Goal: Task Accomplishment & Management: Manage account settings

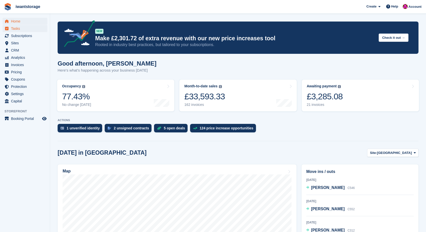
scroll to position [119, 0]
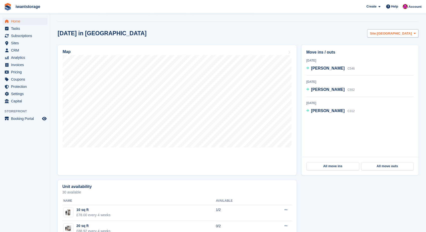
click at [406, 32] on span "[GEOGRAPHIC_DATA]" at bounding box center [394, 33] width 35 height 5
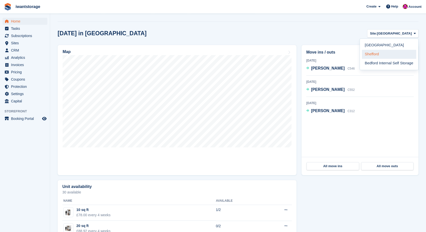
click at [367, 56] on link "Shefford" at bounding box center [389, 54] width 54 height 9
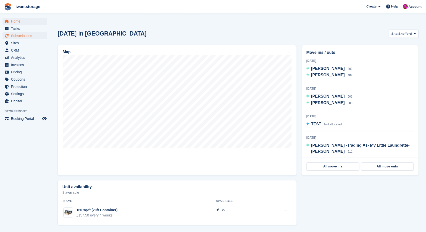
click at [28, 37] on span "Subscriptions" at bounding box center [26, 35] width 30 height 7
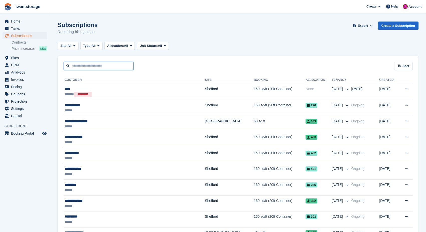
click at [89, 66] on input "text" at bounding box center [99, 66] width 70 height 8
type input "*****"
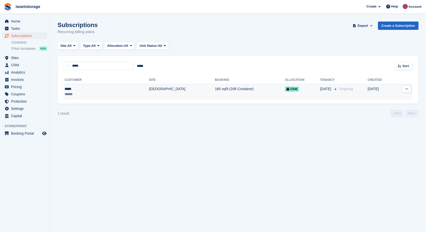
click at [82, 91] on div "*****" at bounding box center [88, 88] width 46 height 5
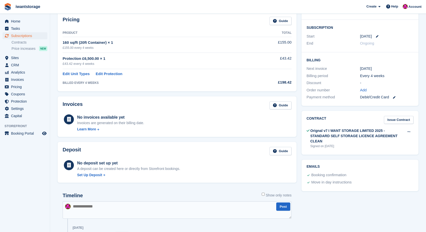
scroll to position [78, 0]
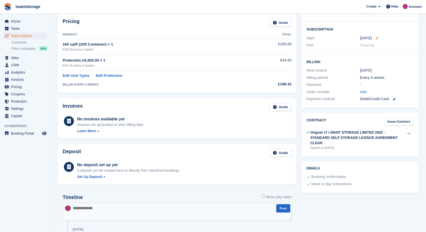
click at [377, 37] on icon at bounding box center [377, 38] width 3 height 3
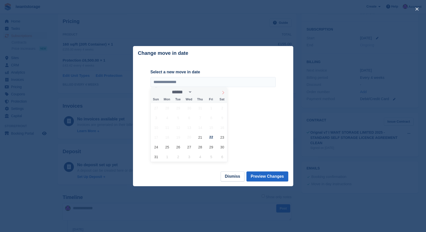
click at [224, 93] on icon at bounding box center [223, 92] width 2 height 3
select select "*"
click at [221, 118] on span "13" at bounding box center [222, 118] width 10 height 10
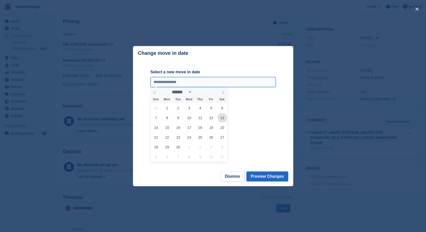
type input "**********"
click at [259, 179] on button "Preview Changes" at bounding box center [267, 176] width 42 height 10
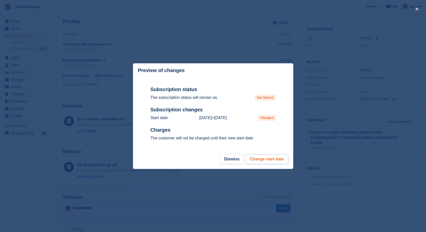
click at [271, 161] on button "Change start date" at bounding box center [267, 159] width 42 height 10
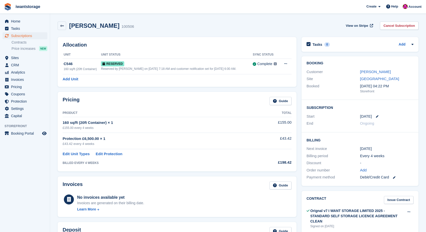
scroll to position [0, 0]
click at [17, 23] on span "Home" at bounding box center [26, 21] width 30 height 7
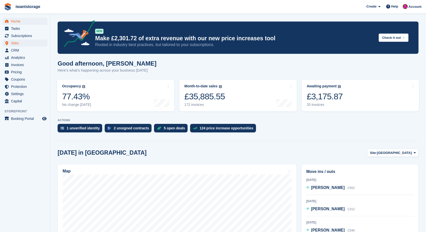
click at [17, 43] on span "Sites" at bounding box center [26, 43] width 30 height 7
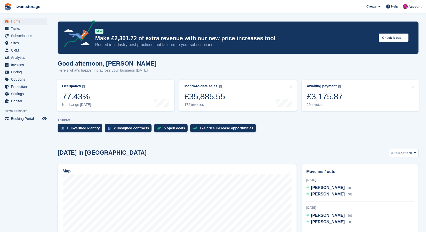
scroll to position [119, 0]
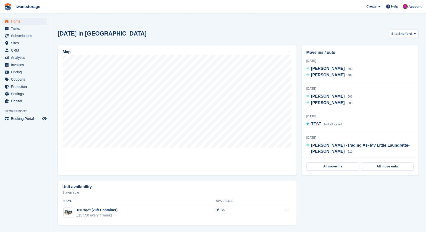
click at [16, 20] on span "Home" at bounding box center [26, 21] width 30 height 7
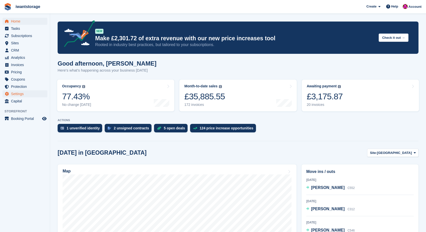
click at [21, 95] on span "Settings" at bounding box center [26, 93] width 30 height 7
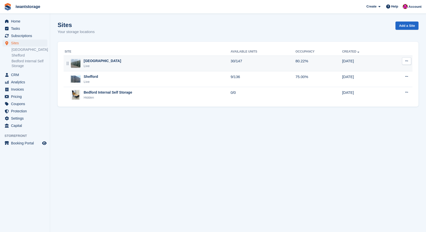
click at [89, 61] on div "[GEOGRAPHIC_DATA]" at bounding box center [103, 60] width 38 height 5
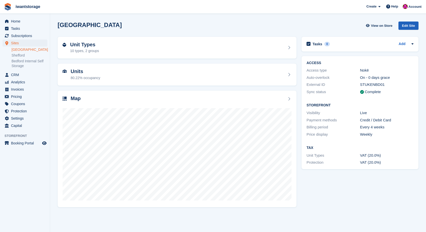
click at [409, 26] on div "Edit Site" at bounding box center [408, 26] width 20 height 8
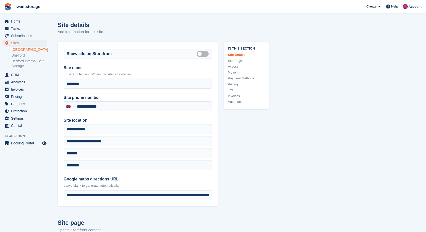
type input "**********"
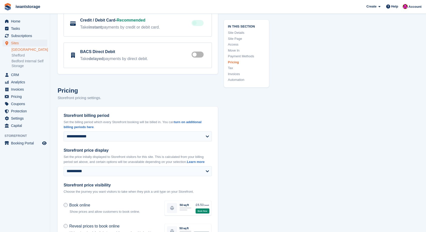
scroll to position [1697, 0]
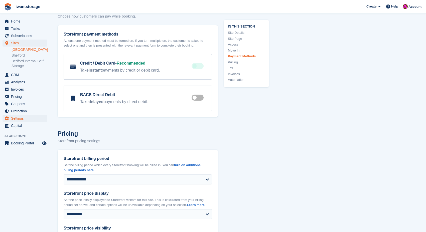
click at [19, 119] on span "Settings" at bounding box center [26, 118] width 30 height 7
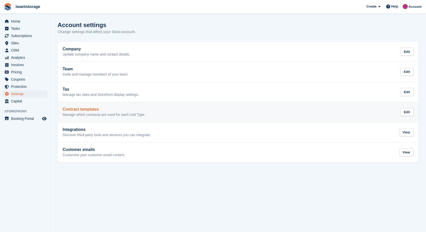
click at [77, 109] on h2 "Contract templates" at bounding box center [104, 109] width 83 height 5
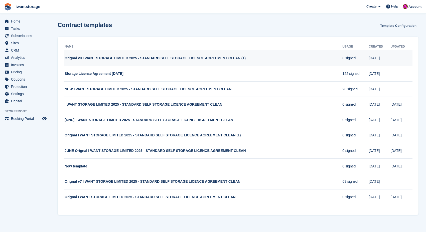
click at [287, 61] on td "Orignal v9 I WANT STORAGE LIMITED 2025 - STANDARD SELF STORAGE LICENCE AGREEMEN…" at bounding box center [203, 59] width 279 height 16
click at [17, 94] on span "Settings" at bounding box center [26, 93] width 30 height 7
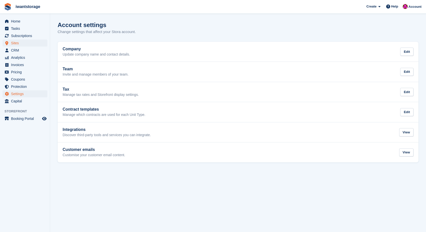
click at [16, 42] on span "Sites" at bounding box center [26, 43] width 30 height 7
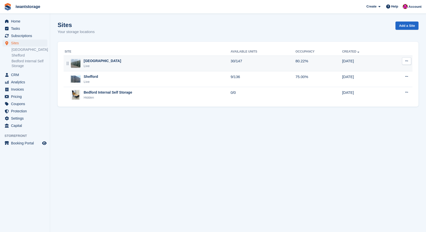
click at [408, 60] on button at bounding box center [406, 61] width 9 height 8
click at [387, 71] on p "Edit site" at bounding box center [387, 71] width 44 height 7
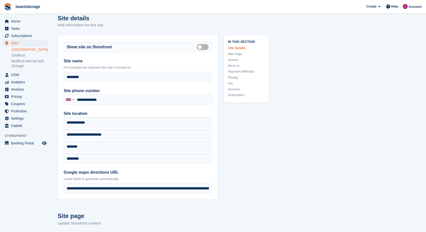
scroll to position [7, 0]
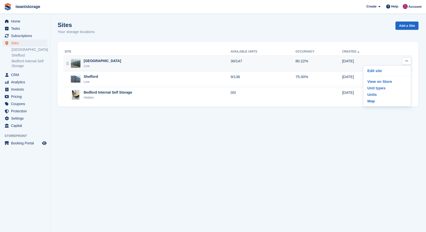
click at [86, 60] on div "[GEOGRAPHIC_DATA]" at bounding box center [103, 60] width 38 height 5
click at [408, 61] on button at bounding box center [406, 61] width 9 height 8
click at [378, 71] on p "Edit site" at bounding box center [387, 71] width 44 height 7
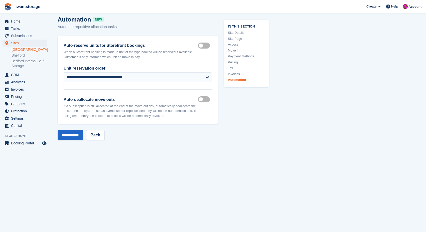
scroll to position [2263, 0]
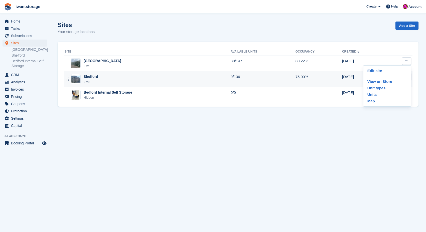
click at [97, 78] on div "Shefford" at bounding box center [91, 76] width 15 height 5
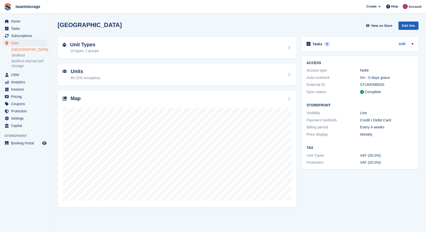
click at [410, 23] on div "Edit Site" at bounding box center [408, 26] width 20 height 8
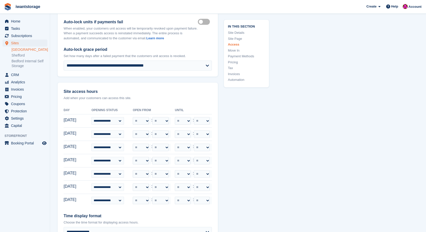
scroll to position [1216, 0]
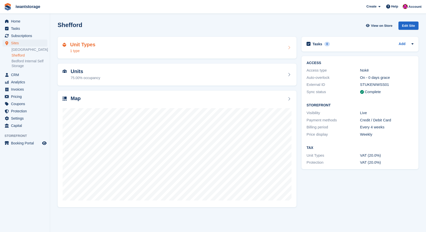
click at [102, 48] on div "Unit Types 1 type" at bounding box center [177, 48] width 229 height 12
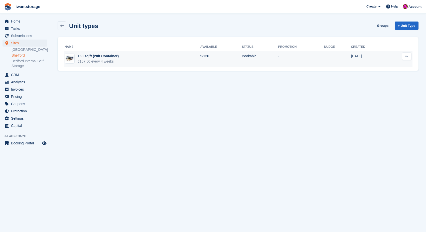
click at [408, 57] on button at bounding box center [406, 57] width 9 height 8
click at [385, 66] on p "Edit unit type" at bounding box center [387, 66] width 44 height 7
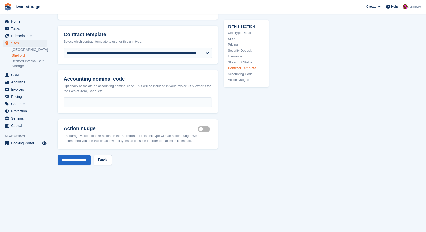
scroll to position [846, 0]
select select "***"
click at [20, 51] on link "[GEOGRAPHIC_DATA]" at bounding box center [30, 49] width 36 height 5
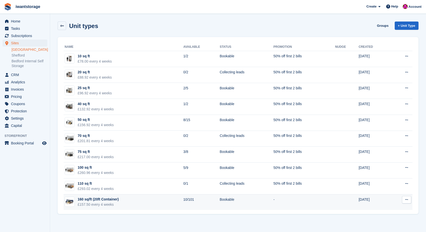
click at [159, 201] on td "160 sq/ft (20ft Container) £157.50 every 4 weeks" at bounding box center [124, 202] width 120 height 16
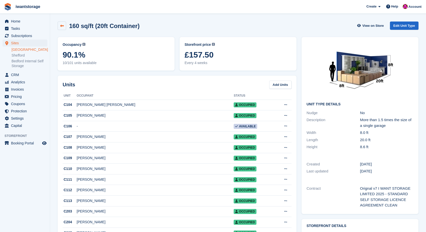
click at [62, 27] on icon at bounding box center [62, 26] width 4 height 4
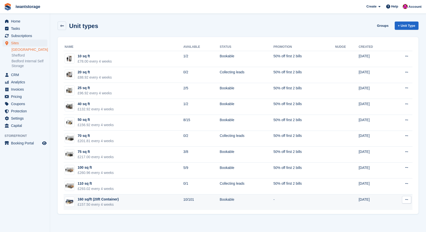
click at [408, 199] on icon at bounding box center [406, 199] width 3 height 3
click at [387, 209] on p "Edit unit type" at bounding box center [387, 209] width 44 height 7
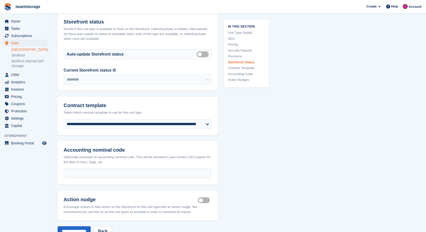
scroll to position [769, 0]
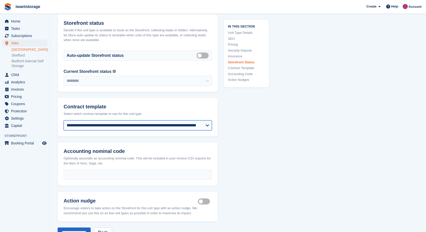
select select "***"
click at [85, 228] on input "**********" at bounding box center [74, 233] width 33 height 10
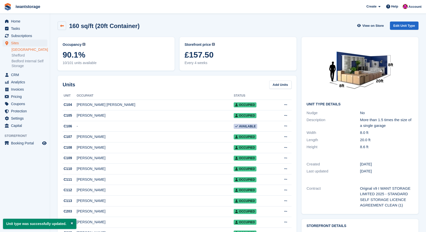
click at [62, 24] on icon at bounding box center [62, 26] width 4 height 4
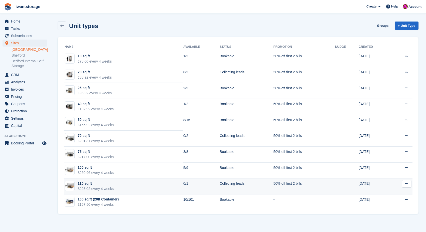
click at [406, 184] on icon at bounding box center [406, 183] width 3 height 3
click at [375, 195] on p "Edit unit type" at bounding box center [387, 193] width 44 height 7
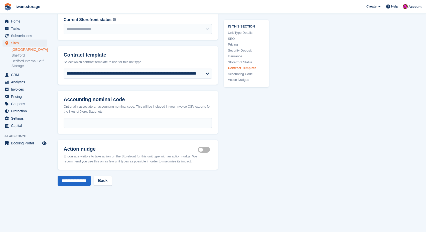
scroll to position [819, 0]
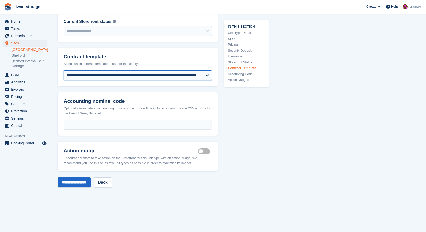
select select "***"
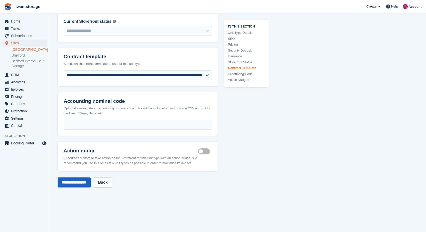
click at [90, 177] on input "**********" at bounding box center [74, 182] width 33 height 10
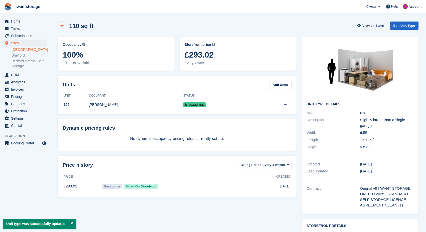
click at [64, 24] on link at bounding box center [62, 26] width 9 height 9
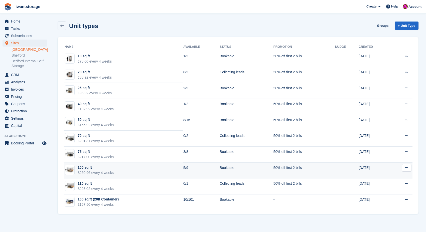
click at [408, 168] on icon at bounding box center [406, 167] width 3 height 3
click at [385, 178] on p "Edit unit type" at bounding box center [387, 177] width 44 height 7
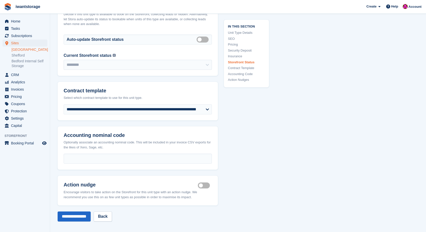
scroll to position [769, 0]
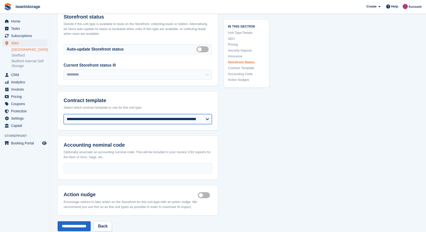
select select "***"
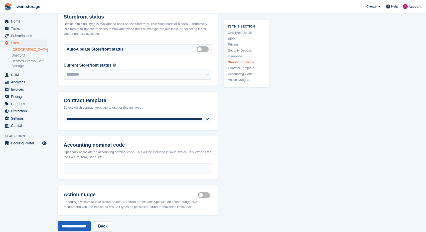
click at [77, 221] on input "**********" at bounding box center [74, 226] width 33 height 10
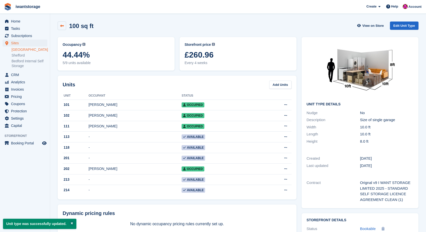
click at [62, 27] on icon at bounding box center [62, 26] width 4 height 4
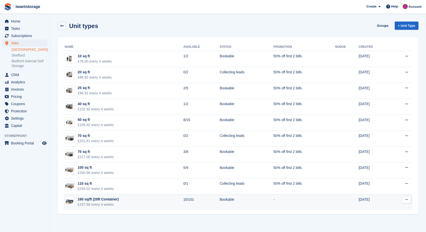
click at [409, 199] on button at bounding box center [406, 200] width 9 height 8
click at [387, 209] on p "Edit unit type" at bounding box center [387, 209] width 44 height 7
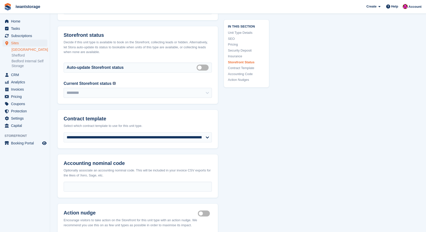
scroll to position [752, 0]
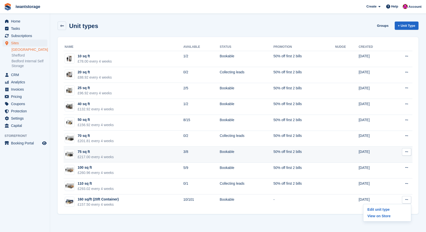
click at [405, 153] on icon at bounding box center [406, 151] width 3 height 3
click at [389, 162] on p "Edit unit type" at bounding box center [387, 161] width 44 height 7
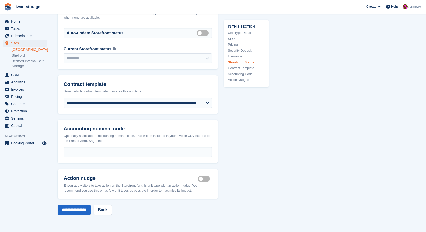
scroll to position [778, 0]
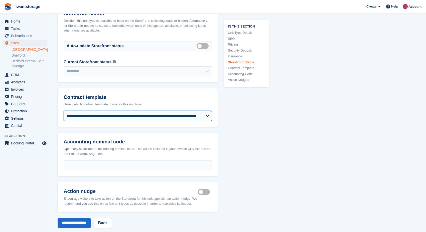
select select "***"
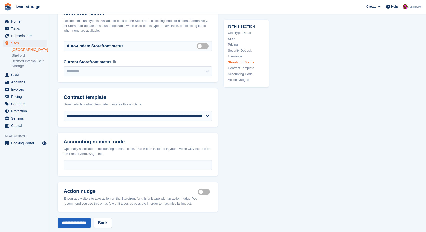
click at [69, 218] on input "**********" at bounding box center [74, 223] width 33 height 10
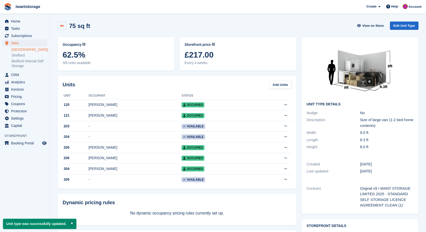
click at [62, 25] on icon at bounding box center [62, 26] width 4 height 4
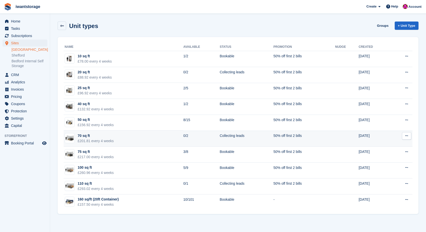
click at [406, 135] on icon at bounding box center [406, 135] width 3 height 3
click at [381, 146] on p "Edit unit type" at bounding box center [387, 145] width 44 height 7
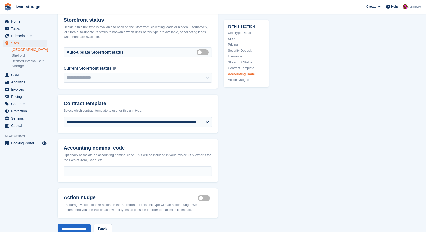
scroll to position [735, 0]
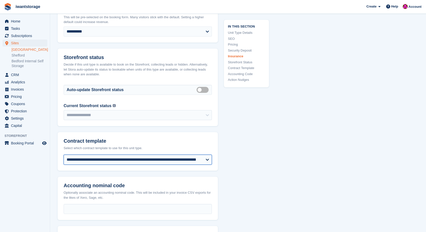
select select "***"
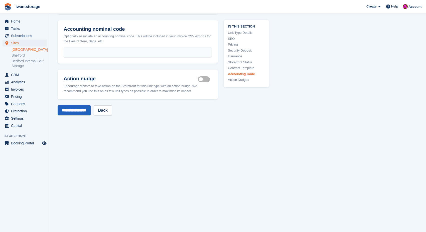
scroll to position [891, 0]
click at [80, 106] on input "**********" at bounding box center [74, 111] width 33 height 10
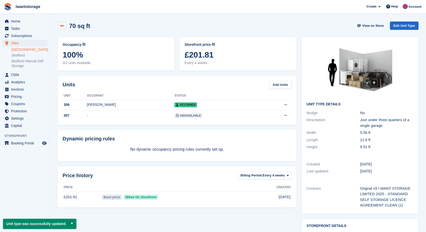
click at [62, 26] on icon at bounding box center [62, 26] width 4 height 4
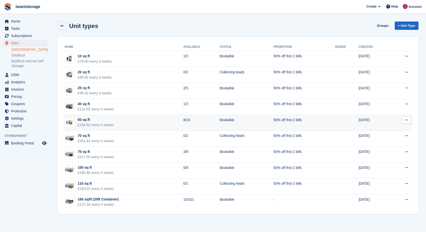
click at [406, 120] on icon at bounding box center [406, 119] width 3 height 3
click at [379, 129] on p "Edit unit type" at bounding box center [387, 130] width 44 height 7
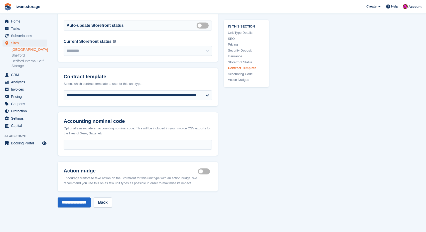
scroll to position [784, 0]
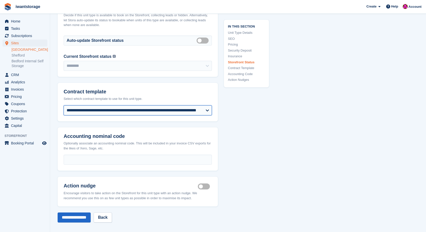
select select "***"
click at [78, 213] on input "**********" at bounding box center [74, 218] width 33 height 10
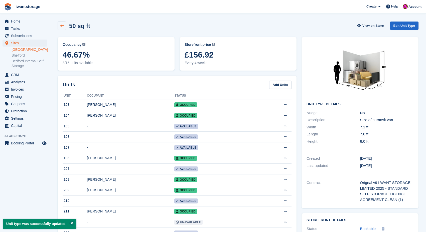
click at [62, 27] on icon at bounding box center [62, 26] width 4 height 4
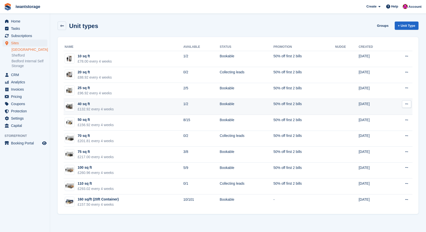
click at [407, 106] on icon at bounding box center [406, 103] width 3 height 3
click at [388, 113] on p "Edit unit type" at bounding box center [387, 114] width 44 height 7
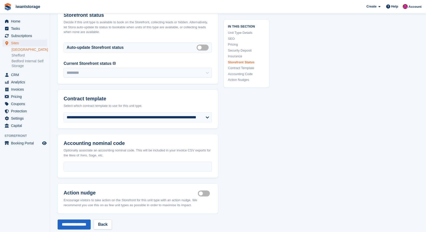
scroll to position [767, 0]
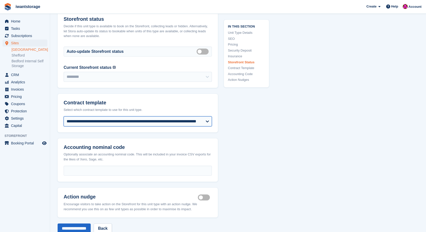
select select "***"
click at [91, 224] on input "**********" at bounding box center [74, 229] width 33 height 10
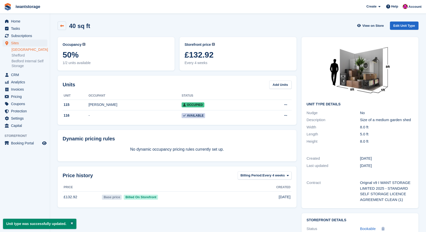
click at [61, 25] on icon at bounding box center [62, 26] width 4 height 4
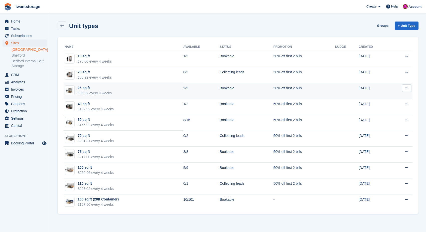
click at [409, 87] on button at bounding box center [406, 88] width 9 height 8
click at [383, 97] on p "Edit unit type" at bounding box center [387, 98] width 44 height 7
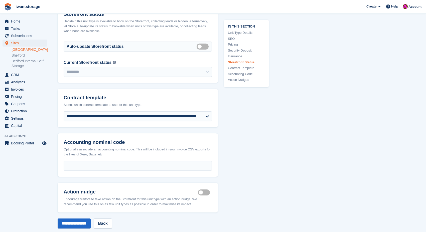
scroll to position [773, 0]
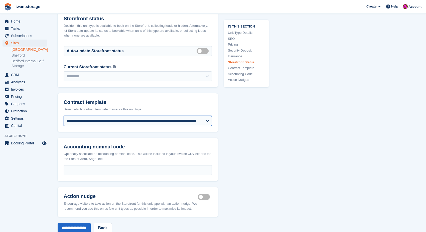
select select "***"
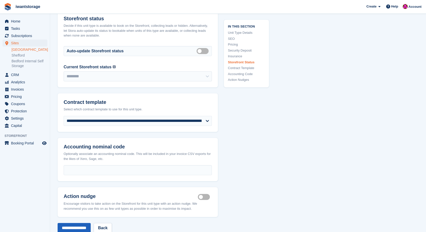
click at [83, 223] on input "**********" at bounding box center [74, 228] width 33 height 10
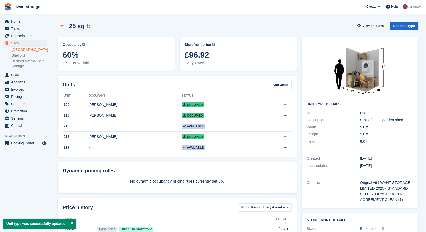
click at [61, 27] on icon at bounding box center [62, 26] width 4 height 4
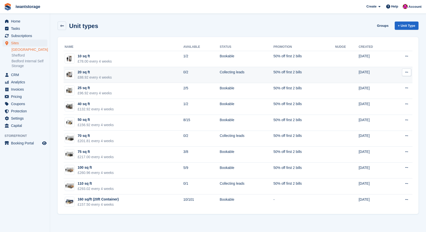
click at [407, 73] on icon at bounding box center [406, 72] width 3 height 3
click at [387, 83] on p "Edit unit type" at bounding box center [387, 82] width 44 height 7
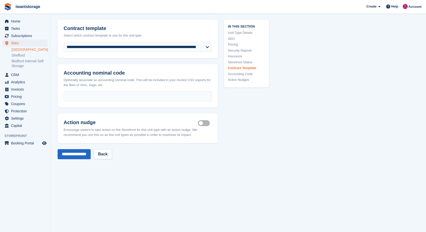
scroll to position [832, 0]
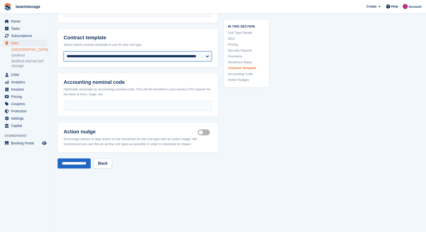
select select "***"
click at [79, 158] on input "**********" at bounding box center [74, 163] width 33 height 10
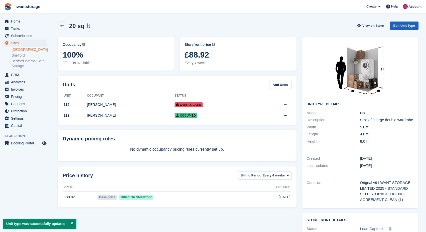
click at [400, 26] on link "Edit Unit Type" at bounding box center [404, 26] width 29 height 8
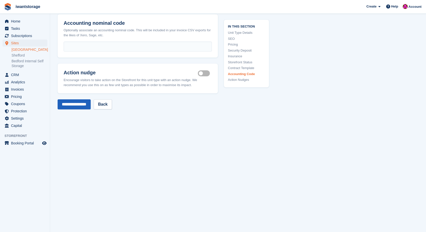
scroll to position [891, 0]
click at [75, 100] on input "**********" at bounding box center [74, 105] width 33 height 10
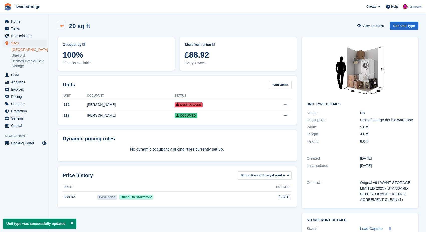
click at [62, 25] on icon at bounding box center [62, 26] width 4 height 4
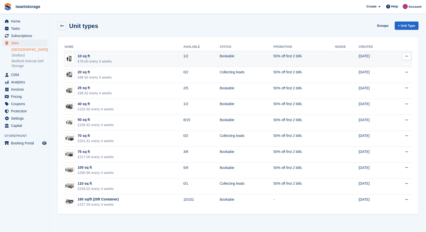
click at [407, 57] on icon at bounding box center [406, 56] width 3 height 3
click at [391, 65] on p "Edit unit type" at bounding box center [387, 66] width 44 height 7
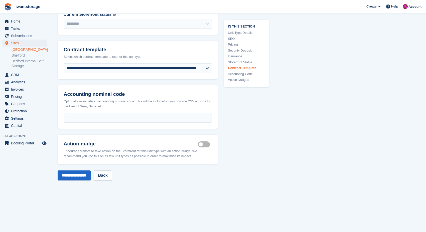
scroll to position [827, 0]
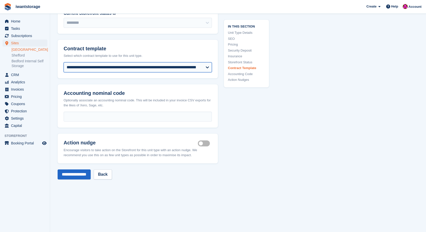
select select "***"
click at [79, 169] on input "**********" at bounding box center [74, 174] width 33 height 10
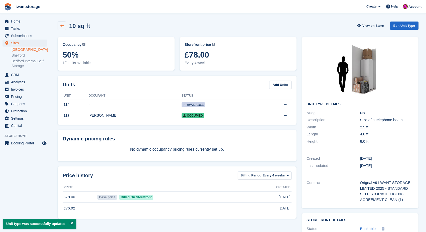
click at [61, 26] on icon at bounding box center [62, 26] width 4 height 4
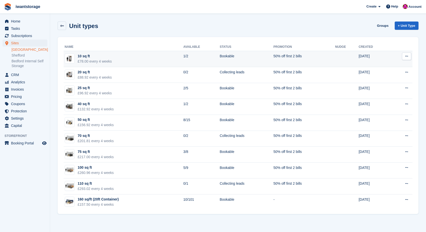
click at [408, 57] on button at bounding box center [406, 57] width 9 height 8
click at [371, 66] on p "Edit unit type" at bounding box center [387, 66] width 44 height 7
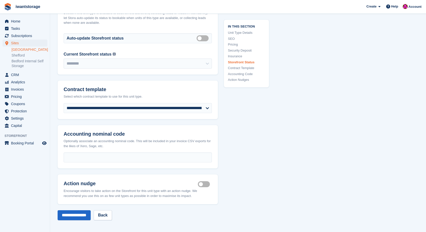
scroll to position [778, 0]
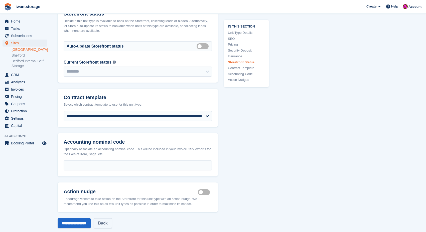
click at [110, 218] on link "Back" at bounding box center [103, 223] width 18 height 10
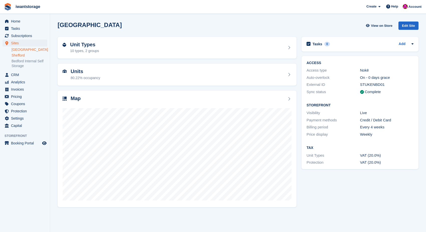
click at [24, 54] on link "Shefford" at bounding box center [30, 55] width 36 height 5
click at [411, 24] on div "Edit Site" at bounding box center [408, 26] width 20 height 8
click at [100, 45] on div "Unit Types 1 type" at bounding box center [177, 48] width 229 height 12
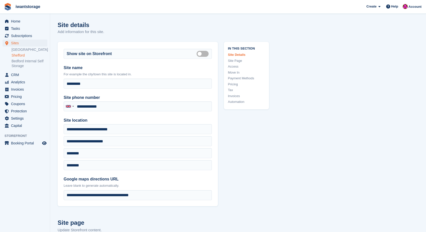
type input "**********"
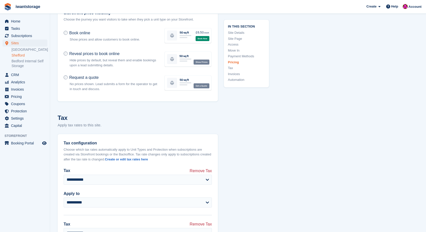
scroll to position [1827, 0]
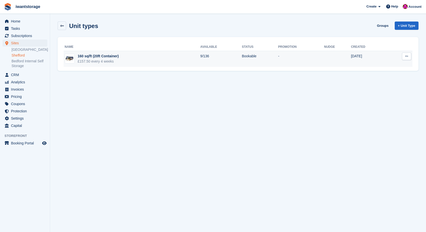
click at [407, 54] on button at bounding box center [406, 57] width 9 height 8
click at [387, 66] on p "Edit unit type" at bounding box center [387, 66] width 44 height 7
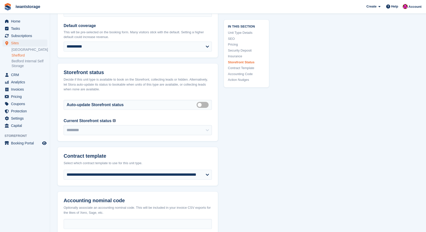
scroll to position [725, 0]
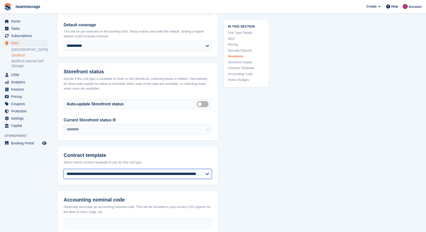
select select "***"
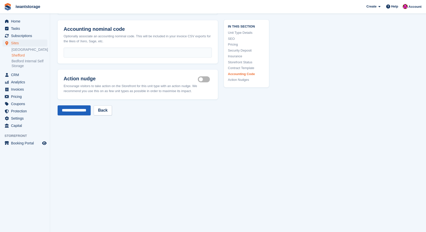
scroll to position [895, 0]
click at [82, 106] on input "**********" at bounding box center [74, 111] width 33 height 10
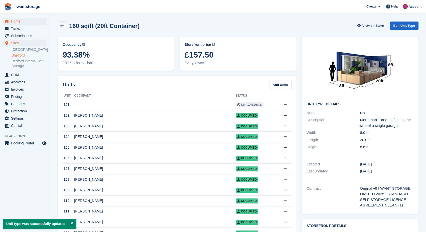
click at [18, 22] on span "Home" at bounding box center [26, 21] width 30 height 7
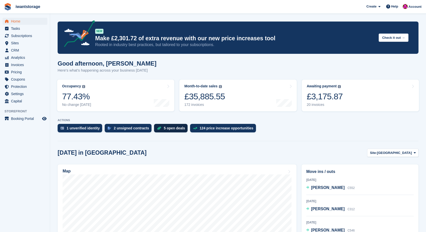
click at [176, 128] on div "5 open deals" at bounding box center [174, 128] width 21 height 4
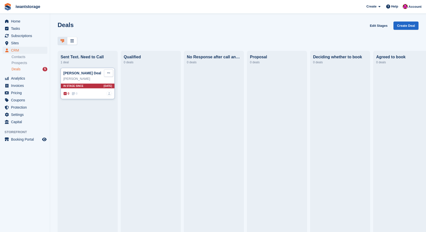
click at [111, 73] on button at bounding box center [108, 73] width 9 height 8
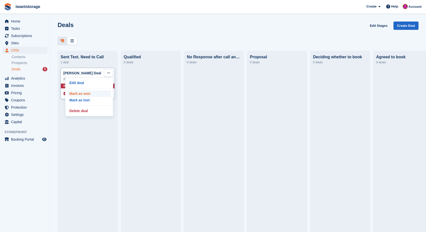
click at [90, 94] on p "Mark as won" at bounding box center [89, 93] width 44 height 7
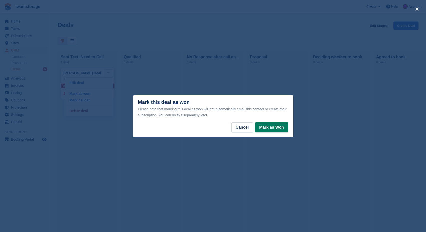
click at [279, 128] on button "Mark as Won" at bounding box center [271, 127] width 33 height 10
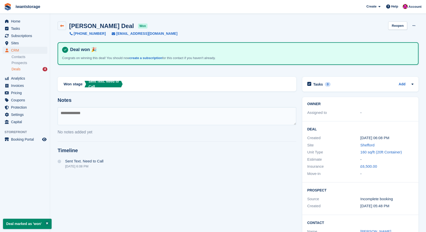
click at [62, 25] on icon at bounding box center [62, 26] width 4 height 4
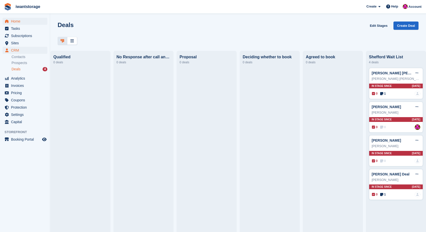
click at [13, 20] on span "Home" at bounding box center [26, 21] width 30 height 7
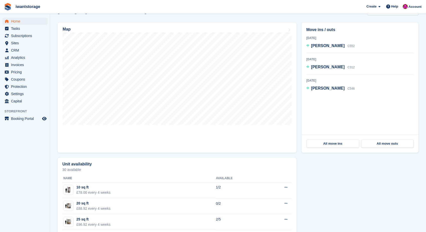
scroll to position [92, 0]
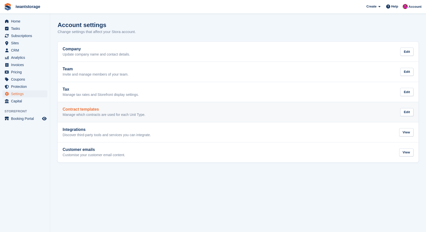
click at [90, 108] on h2 "Contract templates" at bounding box center [104, 109] width 83 height 5
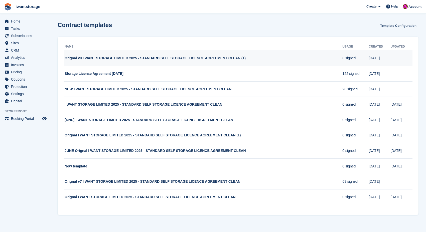
click at [126, 58] on td "Orignal v9 I WANT STORAGE LIMITED 2025 - STANDARD SELF STORAGE LICENCE AGREEMEN…" at bounding box center [203, 59] width 279 height 16
click at [247, 58] on td "Orignal v9 I WANT STORAGE LIMITED 2025 - STANDARD SELF STORAGE LICENCE AGREEMEN…" at bounding box center [203, 59] width 279 height 16
click at [17, 44] on span "Sites" at bounding box center [26, 43] width 30 height 7
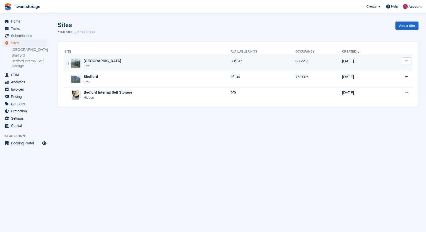
click at [82, 64] on div "Bedford Live" at bounding box center [148, 63] width 166 height 10
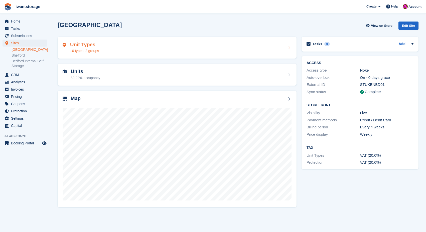
click at [144, 43] on div "Unit Types 10 types, 2 groups" at bounding box center [177, 48] width 229 height 12
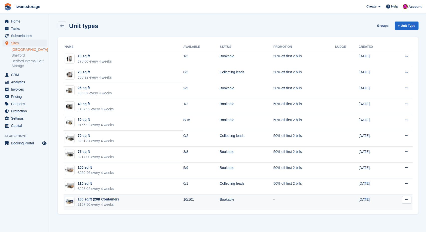
click at [94, 202] on div "£157.50 every 4 weeks" at bounding box center [98, 204] width 41 height 5
click at [406, 199] on icon at bounding box center [406, 199] width 3 height 3
click at [391, 209] on p "Edit unit type" at bounding box center [387, 209] width 44 height 7
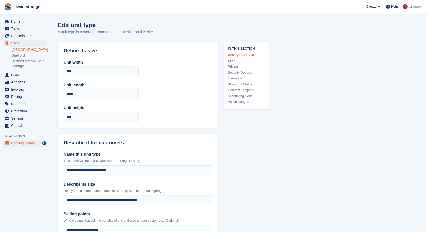
click at [21, 141] on span "Booking Portal" at bounding box center [26, 143] width 30 height 7
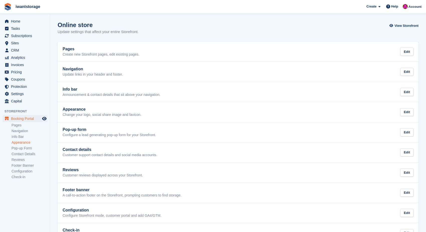
click at [22, 141] on link "Appearance" at bounding box center [30, 142] width 36 height 5
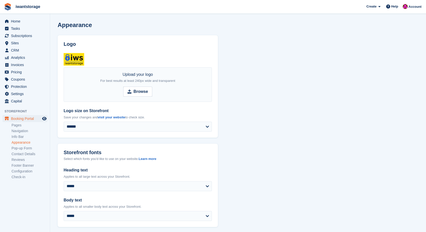
click at [20, 139] on ul "Pages Navigation Info Bar Appearance Pop-up Form Contact Details Reviews Footer…" at bounding box center [31, 151] width 38 height 58
click at [20, 136] on link "Info Bar" at bounding box center [30, 136] width 36 height 5
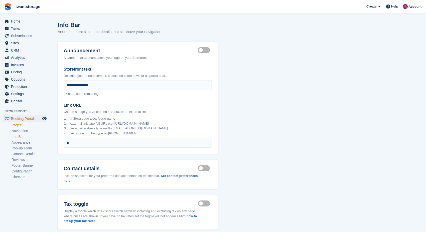
click at [16, 124] on link "Pages" at bounding box center [30, 125] width 36 height 5
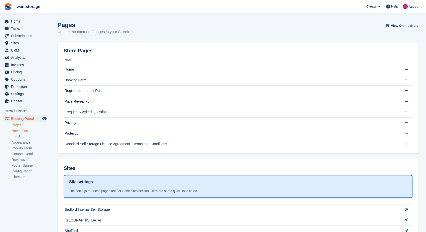
click at [22, 130] on link "Navigation" at bounding box center [30, 131] width 36 height 5
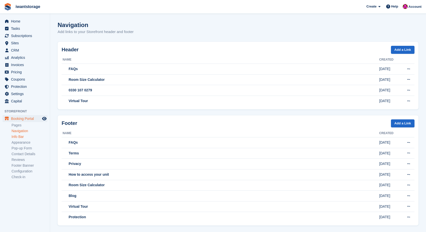
click at [21, 138] on link "Info Bar" at bounding box center [30, 136] width 36 height 5
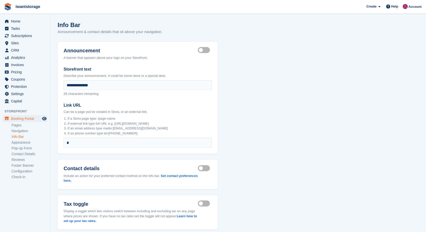
click at [21, 145] on li "Appearance" at bounding box center [31, 142] width 38 height 5
click at [21, 142] on link "Appearance" at bounding box center [30, 142] width 36 height 5
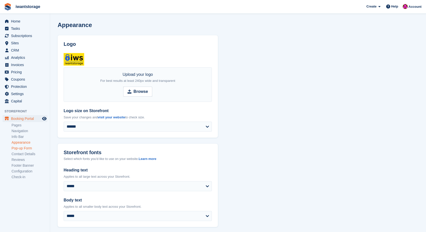
click at [21, 149] on link "Pop-up Form" at bounding box center [30, 148] width 36 height 5
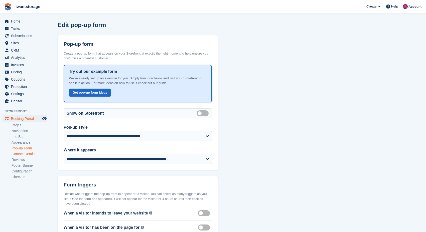
click at [21, 156] on link "Contact Details" at bounding box center [30, 154] width 36 height 5
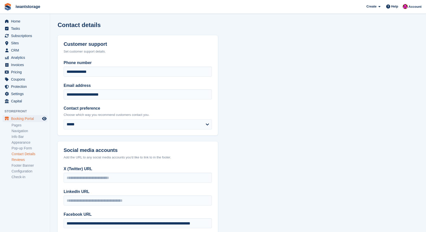
click at [20, 162] on link "Reviews" at bounding box center [30, 159] width 36 height 5
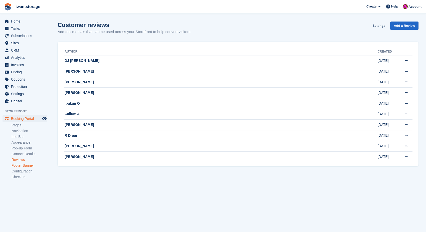
click at [20, 167] on link "Footer Banner" at bounding box center [30, 165] width 36 height 5
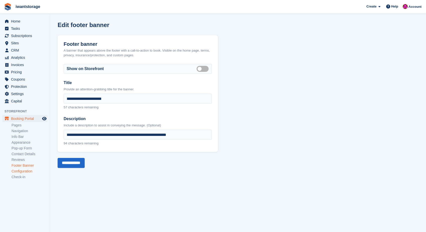
click at [20, 172] on link "Configuration" at bounding box center [30, 171] width 36 height 5
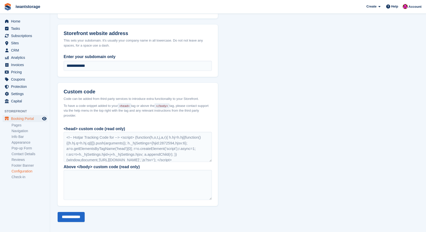
scroll to position [336, 0]
click at [23, 176] on link "Check-in" at bounding box center [30, 177] width 36 height 5
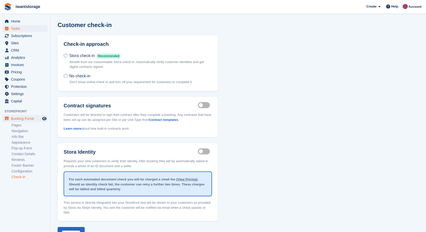
click at [15, 25] on span "Tasks" at bounding box center [26, 28] width 30 height 7
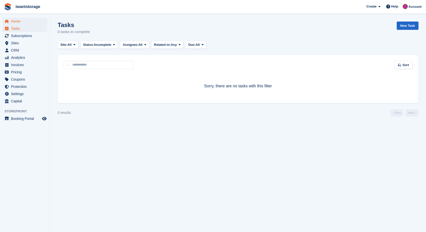
click at [14, 20] on span "Home" at bounding box center [26, 21] width 30 height 7
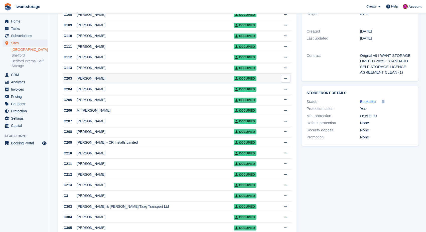
scroll to position [126, 0]
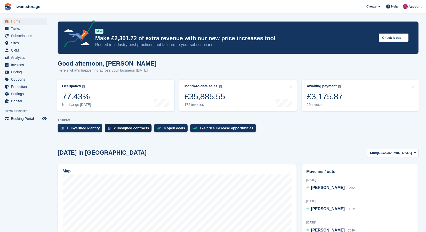
click at [125, 126] on div "2 unsigned contracts" at bounding box center [131, 128] width 35 height 4
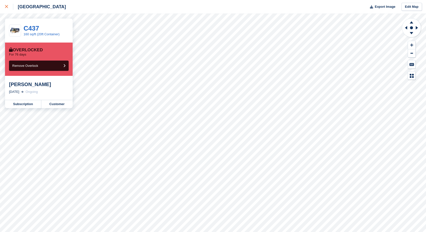
click at [7, 7] on icon at bounding box center [6, 6] width 3 height 3
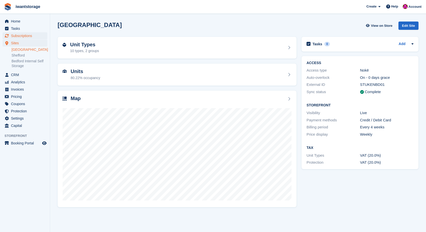
click at [24, 36] on span "Subscriptions" at bounding box center [26, 35] width 30 height 7
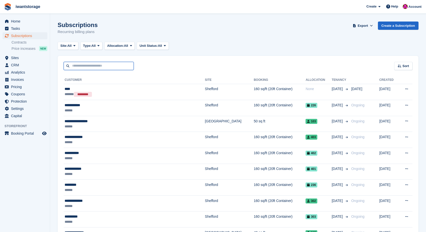
click at [83, 66] on input "text" at bounding box center [99, 66] width 70 height 8
type input "*****"
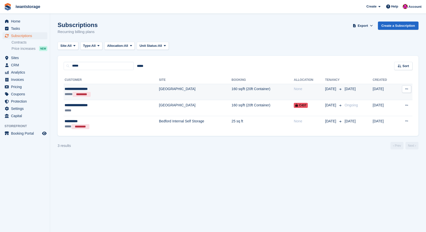
click at [76, 90] on div "**********" at bounding box center [94, 88] width 58 height 5
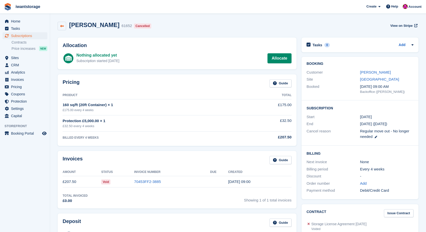
click at [62, 26] on icon at bounding box center [62, 26] width 4 height 4
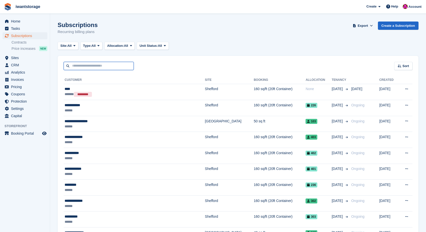
click at [79, 68] on input "text" at bounding box center [99, 66] width 70 height 8
type input "*****"
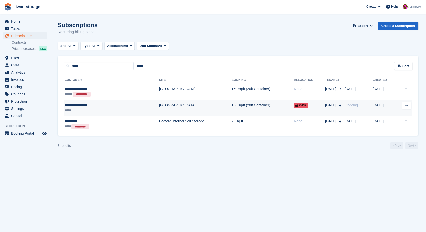
click at [70, 106] on div "**********" at bounding box center [94, 105] width 58 height 5
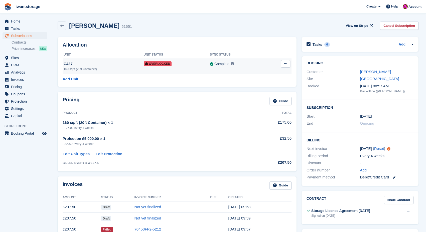
click at [282, 63] on button at bounding box center [285, 64] width 9 height 8
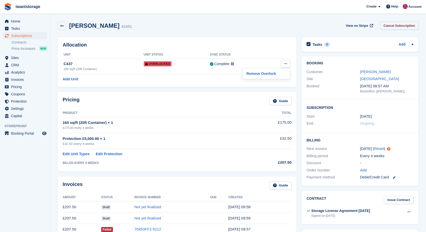
click at [395, 24] on link "Cancel Subscription" at bounding box center [399, 26] width 39 height 8
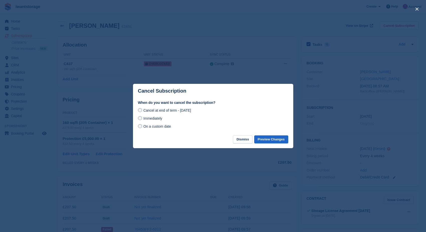
click at [152, 121] on div "Immediately" at bounding box center [213, 118] width 150 height 6
click at [155, 117] on span "Immediately" at bounding box center [152, 118] width 19 height 4
click at [268, 140] on button "Preview Changes" at bounding box center [271, 139] width 34 height 8
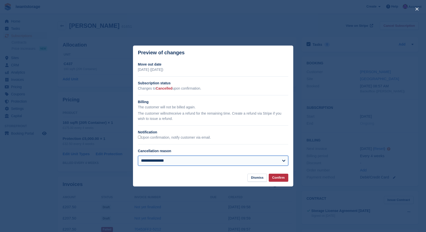
select select "*****"
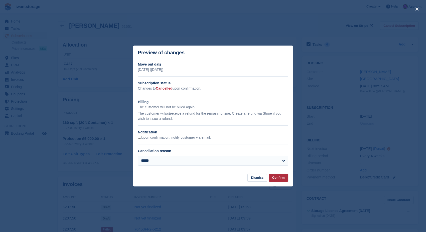
click at [277, 177] on button "Confirm" at bounding box center [279, 178] width 20 height 8
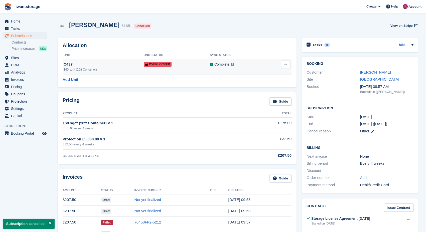
click at [287, 66] on icon at bounding box center [285, 64] width 3 height 3
click at [271, 72] on p "Remove Overlock" at bounding box center [266, 74] width 44 height 7
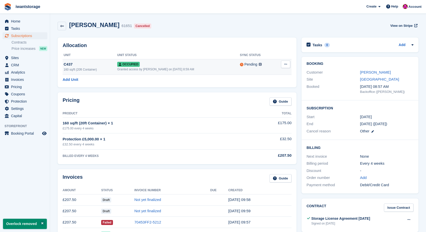
click at [287, 63] on button at bounding box center [285, 65] width 9 height 8
click at [260, 92] on p "Deallocate" at bounding box center [266, 91] width 44 height 7
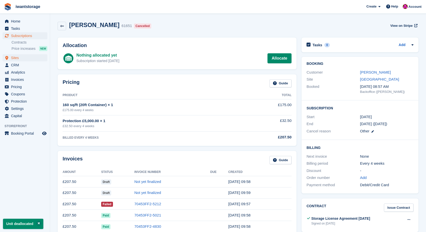
click at [16, 59] on span "Sites" at bounding box center [26, 57] width 30 height 7
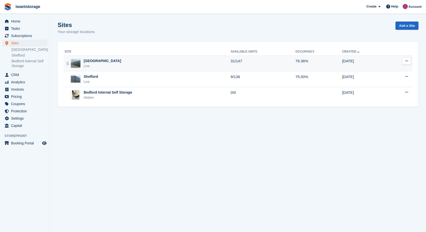
click at [88, 59] on div "[GEOGRAPHIC_DATA]" at bounding box center [103, 60] width 38 height 5
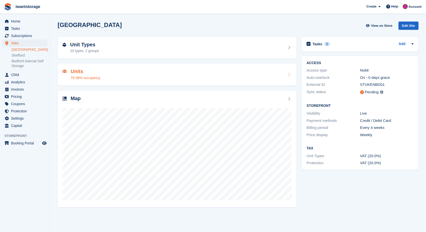
click at [106, 71] on div "Units 79.38% occupancy" at bounding box center [177, 75] width 229 height 12
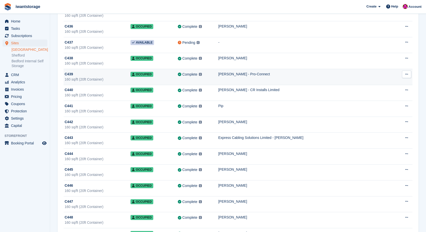
scroll to position [1315, 0]
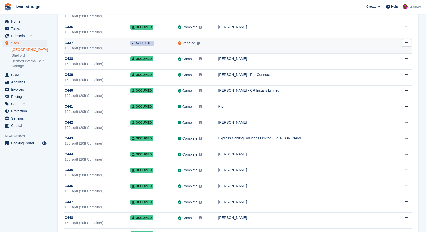
click at [73, 44] on span "C437" at bounding box center [69, 42] width 8 height 5
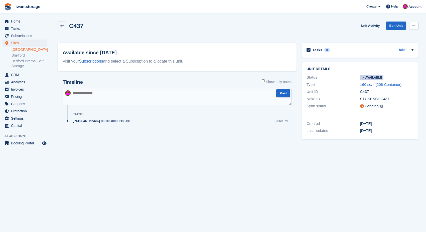
click at [414, 26] on icon at bounding box center [413, 25] width 3 height 3
click at [398, 35] on p "Make unavailable" at bounding box center [394, 35] width 44 height 7
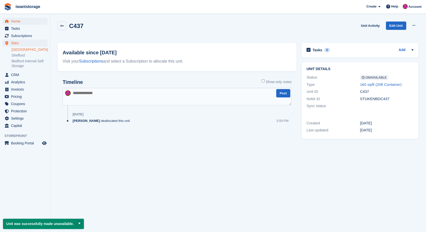
click at [15, 20] on span "Home" at bounding box center [26, 21] width 30 height 7
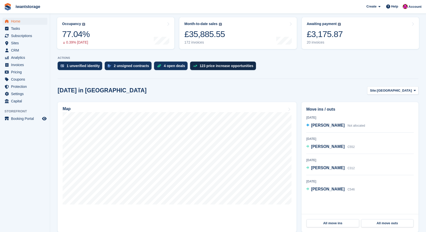
scroll to position [67, 0]
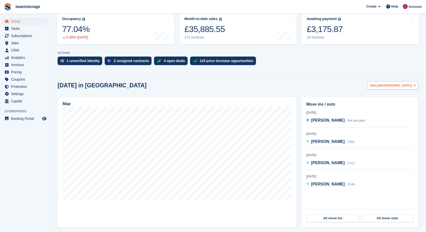
click at [403, 84] on span "[GEOGRAPHIC_DATA]" at bounding box center [394, 85] width 35 height 5
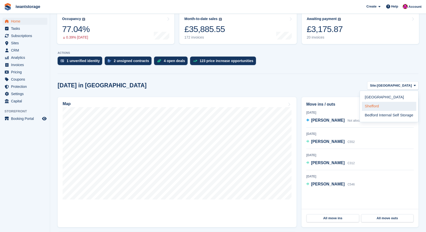
click at [381, 104] on link "Shefford" at bounding box center [389, 106] width 54 height 9
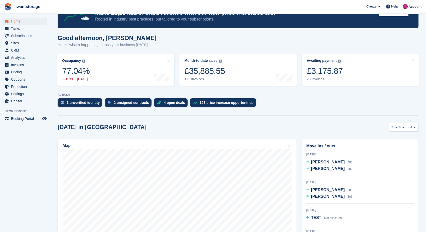
scroll to position [15, 0]
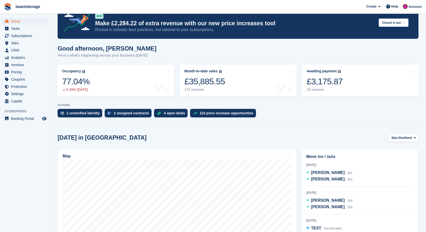
click at [403, 134] on section "NEW Make £2,284.22 of extra revenue with our new price increases tool Rooted in…" at bounding box center [238, 160] width 376 height 351
click at [402, 138] on span "Shefford" at bounding box center [404, 137] width 13 height 5
click at [370, 149] on link "[GEOGRAPHIC_DATA]" at bounding box center [389, 149] width 54 height 9
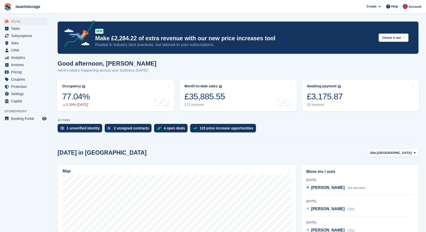
scroll to position [0, 0]
